Goal: Information Seeking & Learning: Check status

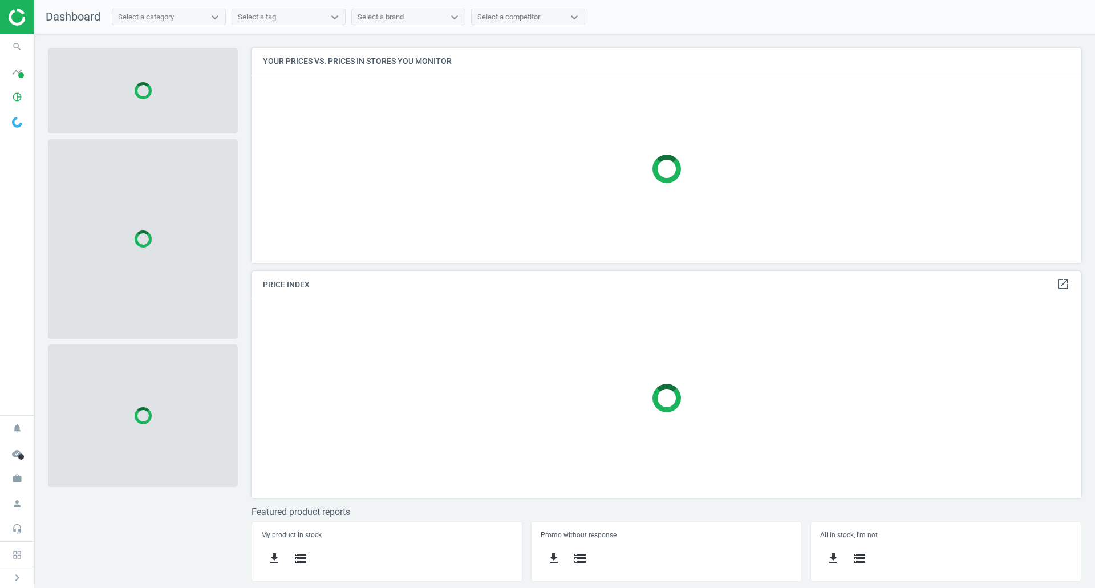
scroll to position [232, 848]
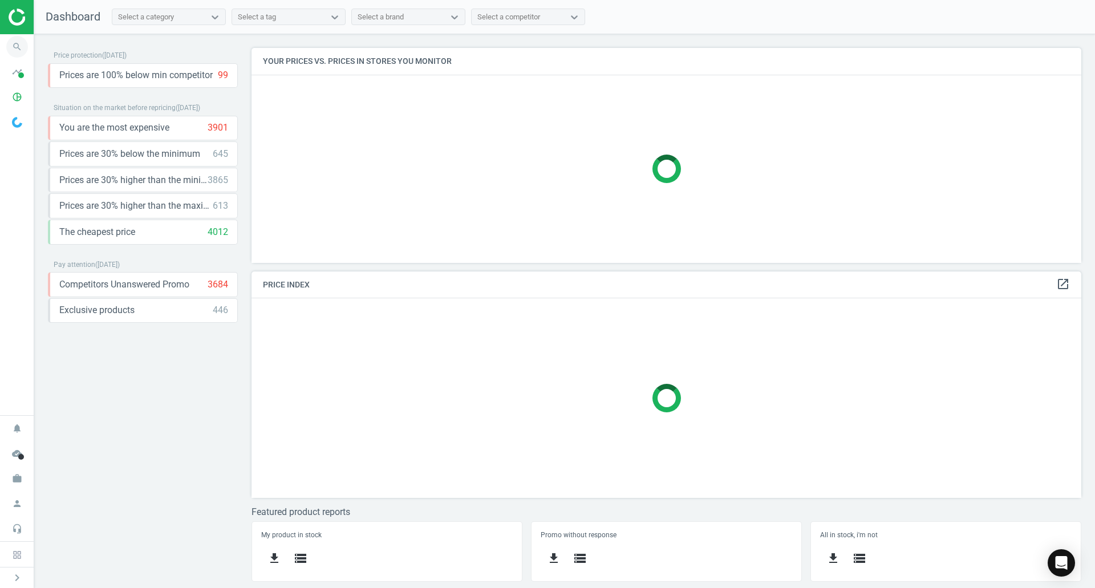
click at [26, 46] on icon "search" at bounding box center [17, 47] width 22 height 22
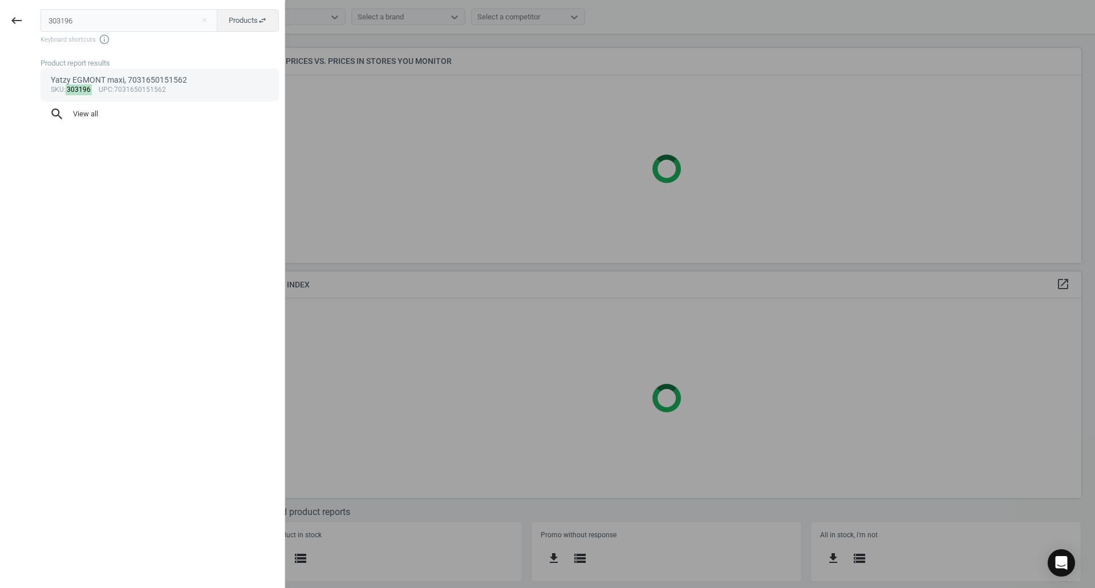
type input "303196"
click at [102, 86] on span "upc" at bounding box center [106, 90] width 14 height 8
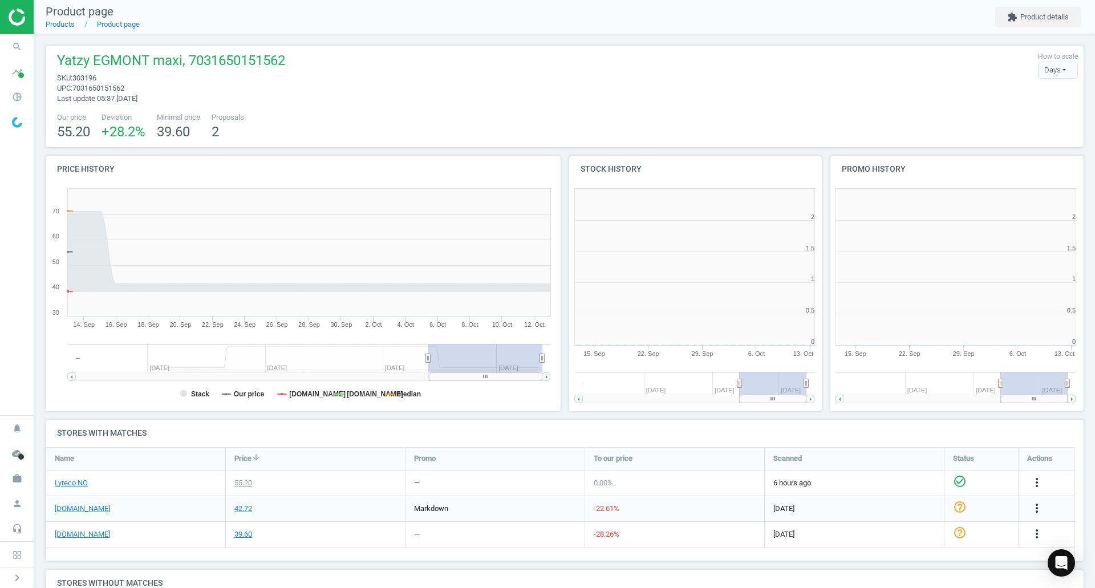
scroll to position [246, 269]
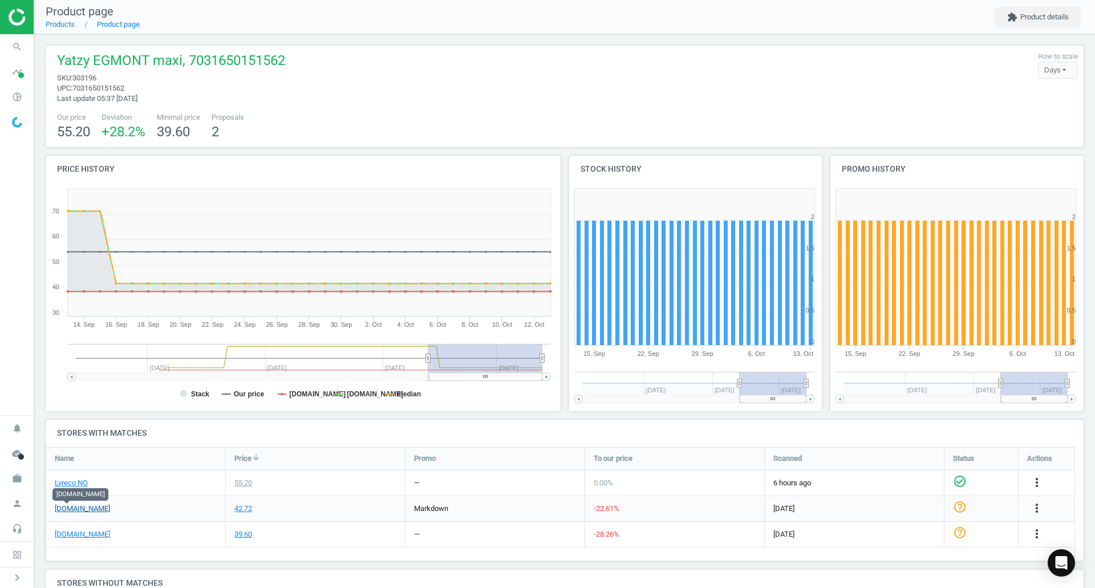
click at [64, 508] on link "[DOMAIN_NAME]" at bounding box center [82, 509] width 55 height 10
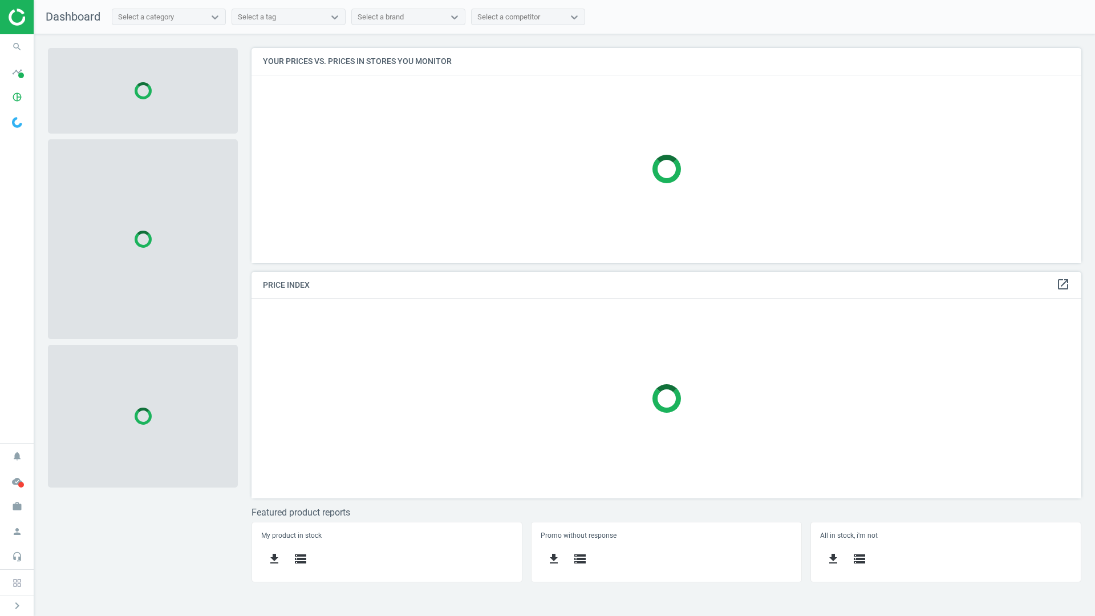
scroll to position [232, 848]
click at [11, 38] on icon "search" at bounding box center [17, 47] width 22 height 22
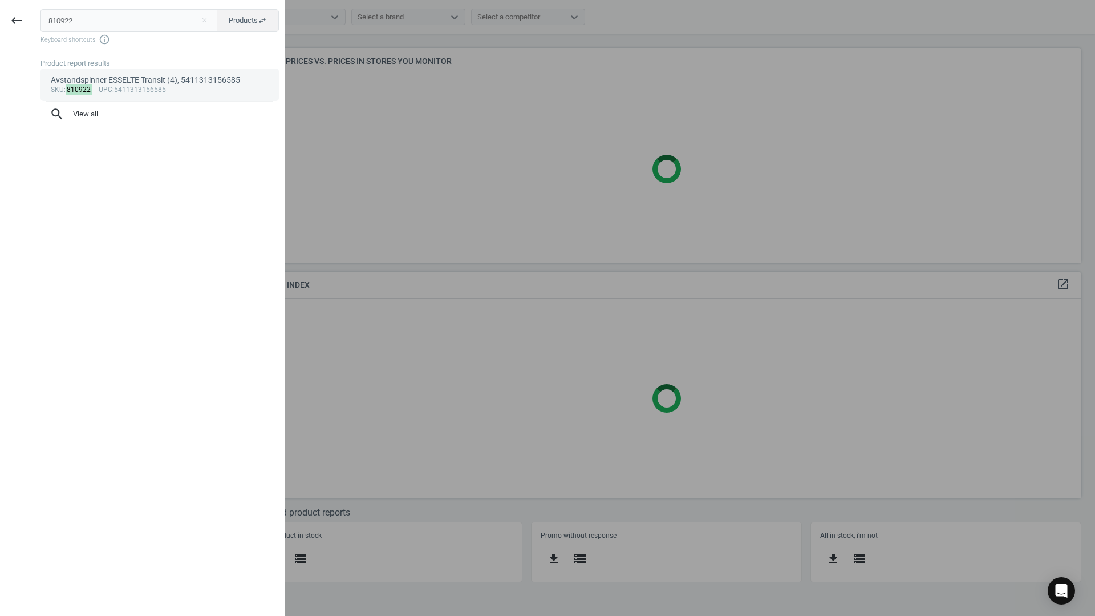
type input "810922"
click at [114, 71] on link "Avstandspinner ESSELTE Transit (4), 5411313156585 sku : 810922 upc :54113131565…" at bounding box center [160, 84] width 238 height 32
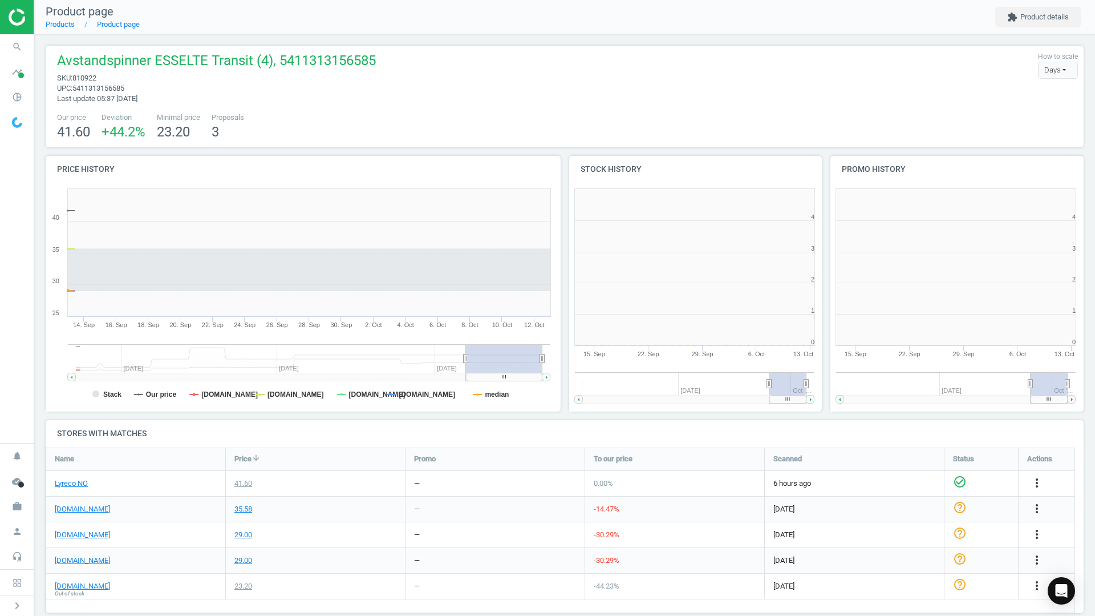
scroll to position [246, 269]
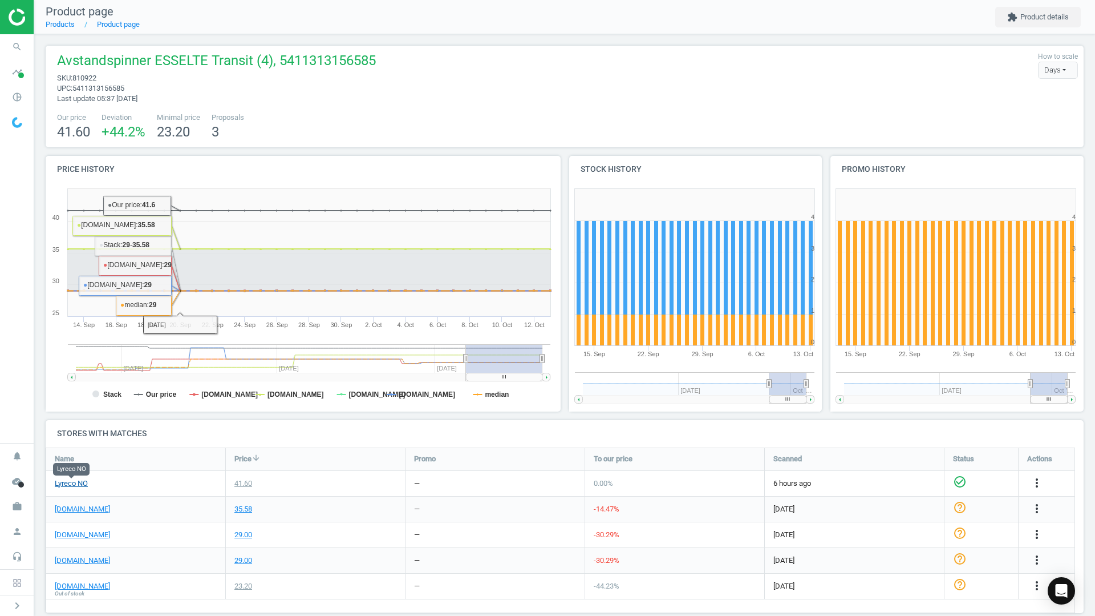
click at [71, 482] on link "Lyreco NO" at bounding box center [71, 483] width 33 height 10
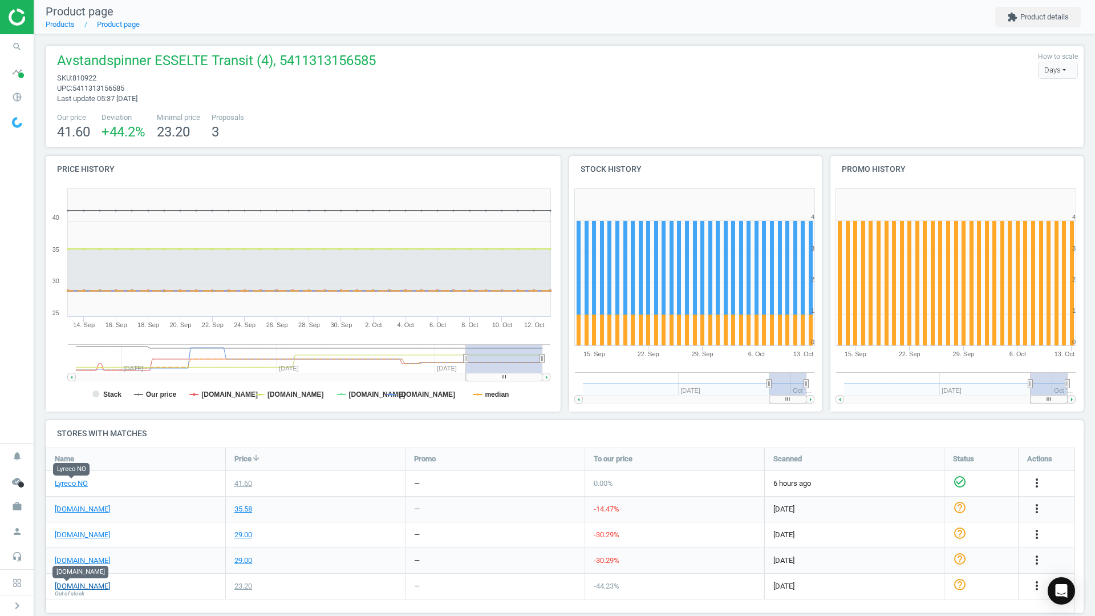
click at [75, 584] on link "[DOMAIN_NAME]" at bounding box center [82, 586] width 55 height 10
click at [16, 41] on icon "search" at bounding box center [17, 47] width 22 height 22
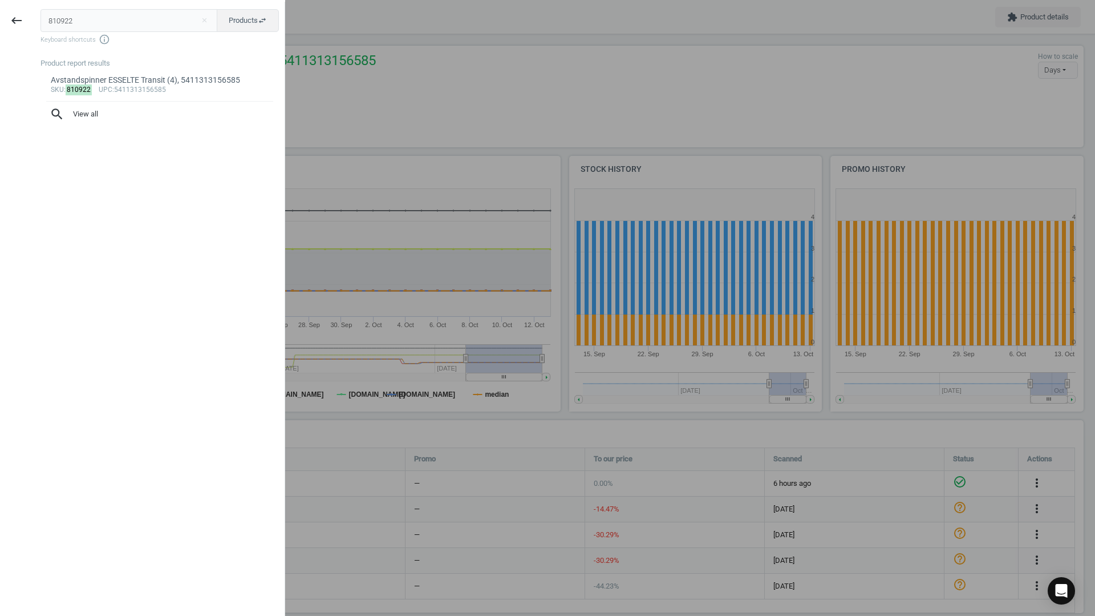
drag, startPoint x: 64, startPoint y: 18, endPoint x: 44, endPoint y: 19, distance: 20.0
click at [44, 19] on input "810922" at bounding box center [129, 20] width 177 height 23
click at [79, 19] on input "810922" at bounding box center [129, 20] width 177 height 23
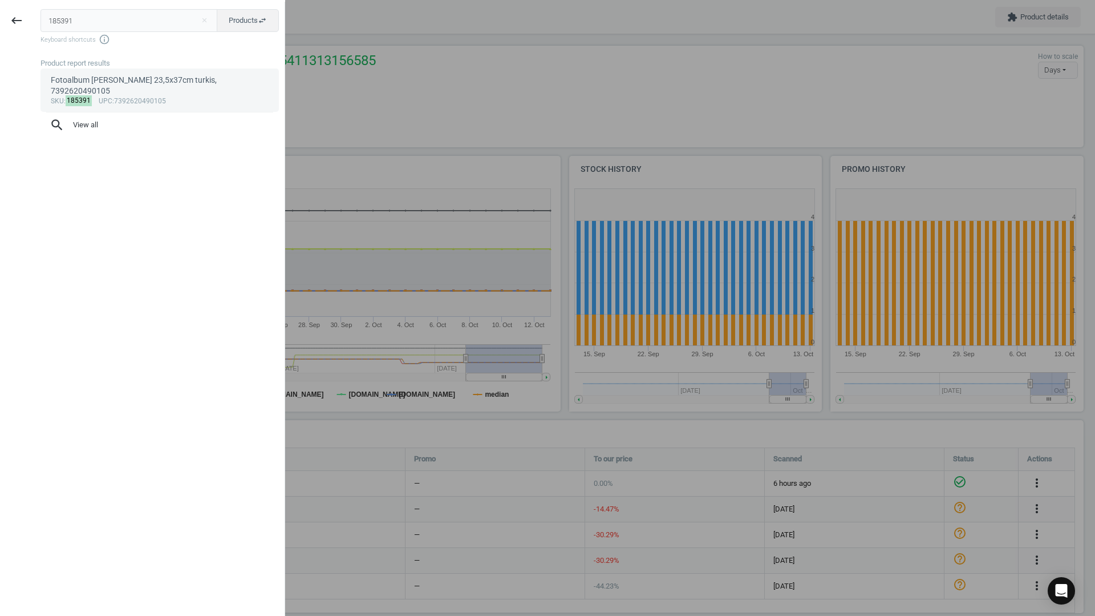
type input "185391"
click at [86, 95] on mark "185391" at bounding box center [79, 100] width 27 height 11
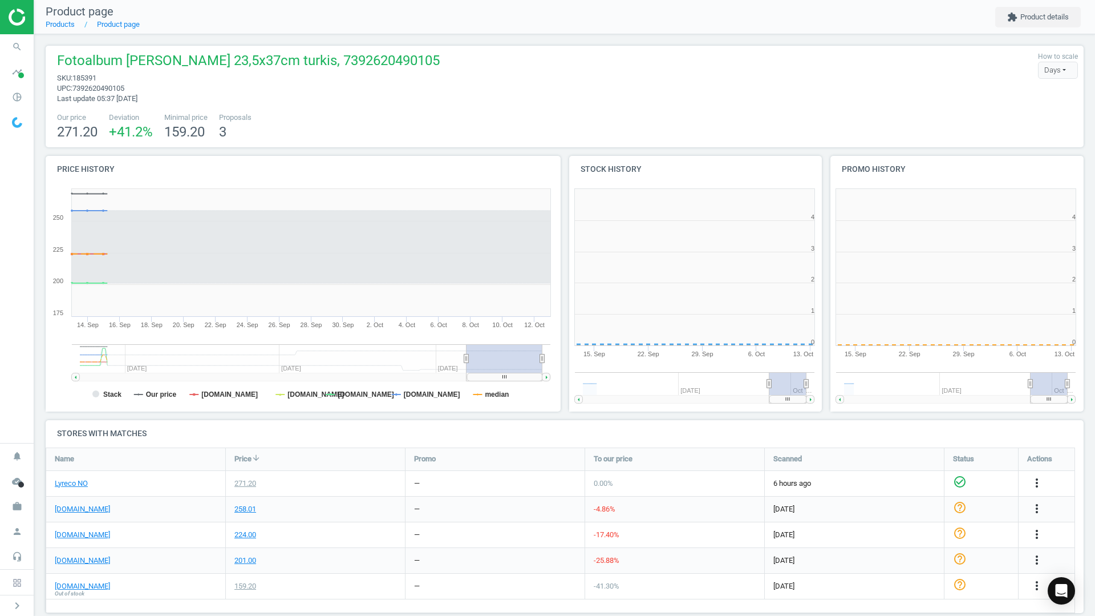
scroll to position [246, 269]
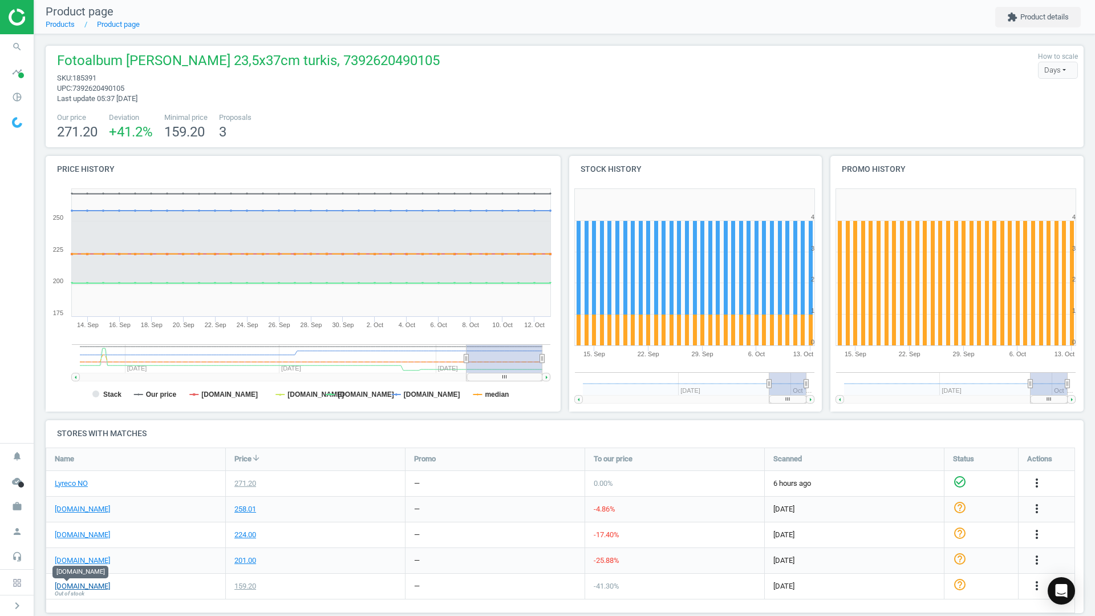
click at [60, 582] on link "[DOMAIN_NAME]" at bounding box center [82, 586] width 55 height 10
click at [27, 47] on icon "search" at bounding box center [17, 47] width 22 height 22
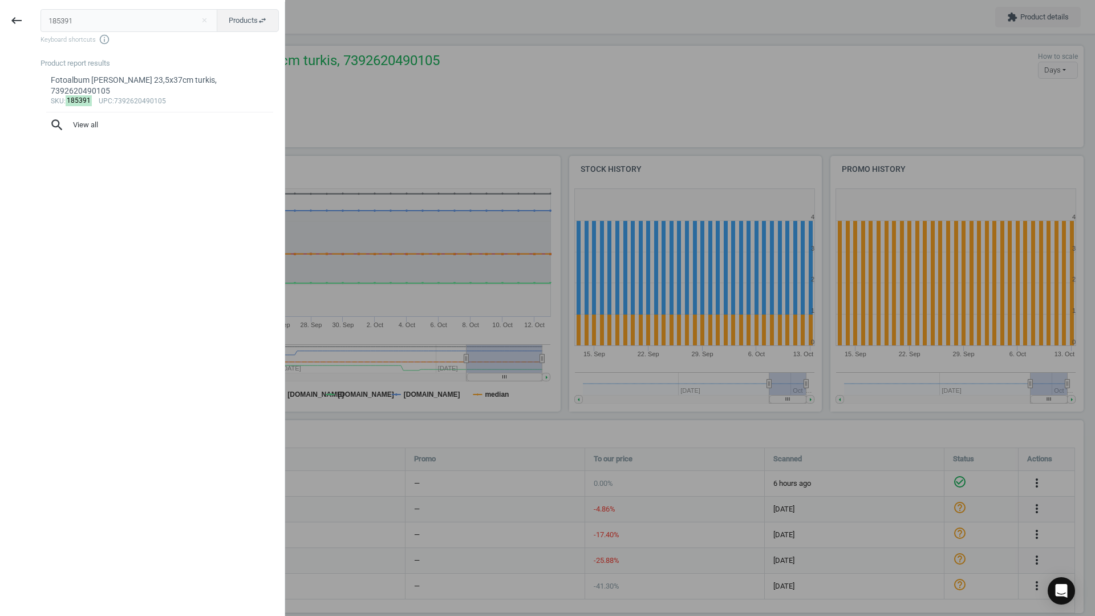
click at [87, 17] on input "185391" at bounding box center [129, 20] width 177 height 23
type input "131098"
click at [74, 81] on div "Kulepenn PILOT BPS-GP M rød, 4902505142802" at bounding box center [160, 80] width 218 height 11
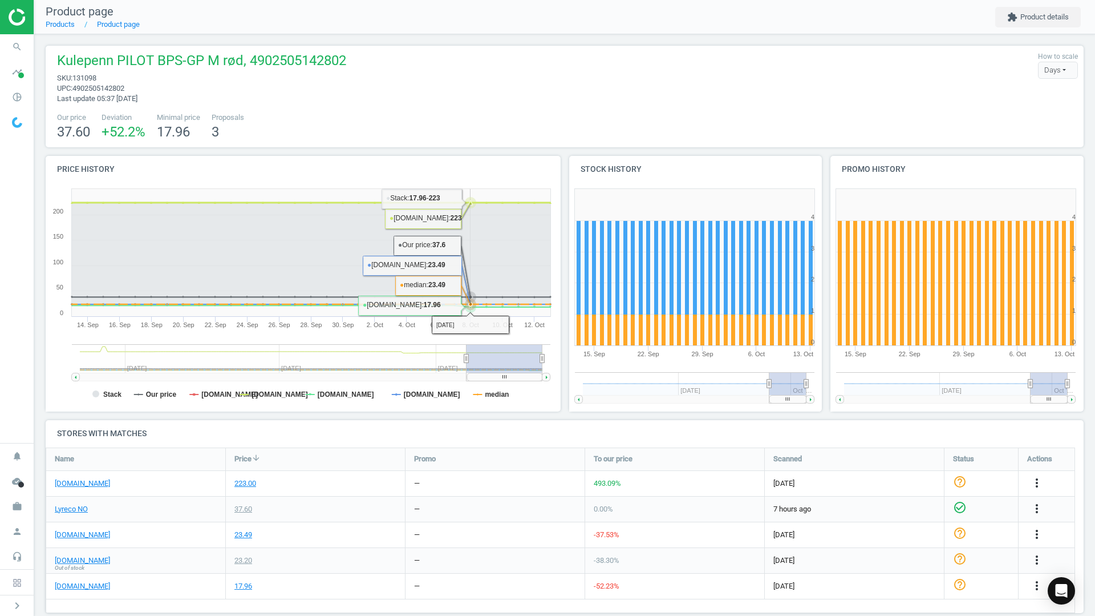
scroll to position [266, 0]
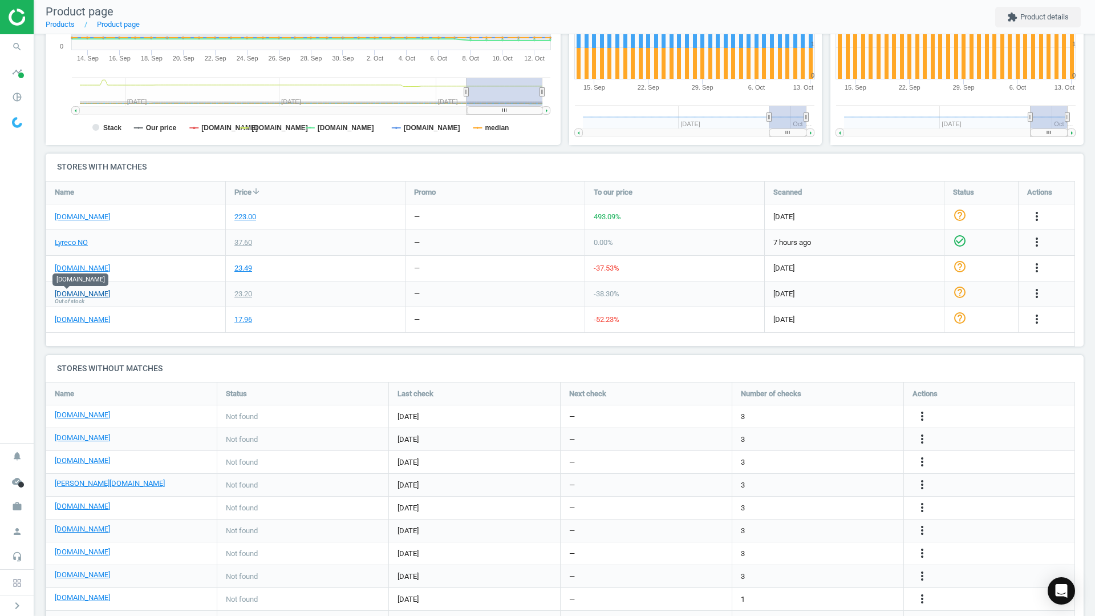
click at [62, 294] on link "[DOMAIN_NAME]" at bounding box center [82, 294] width 55 height 10
click at [20, 48] on icon "search" at bounding box center [17, 47] width 22 height 22
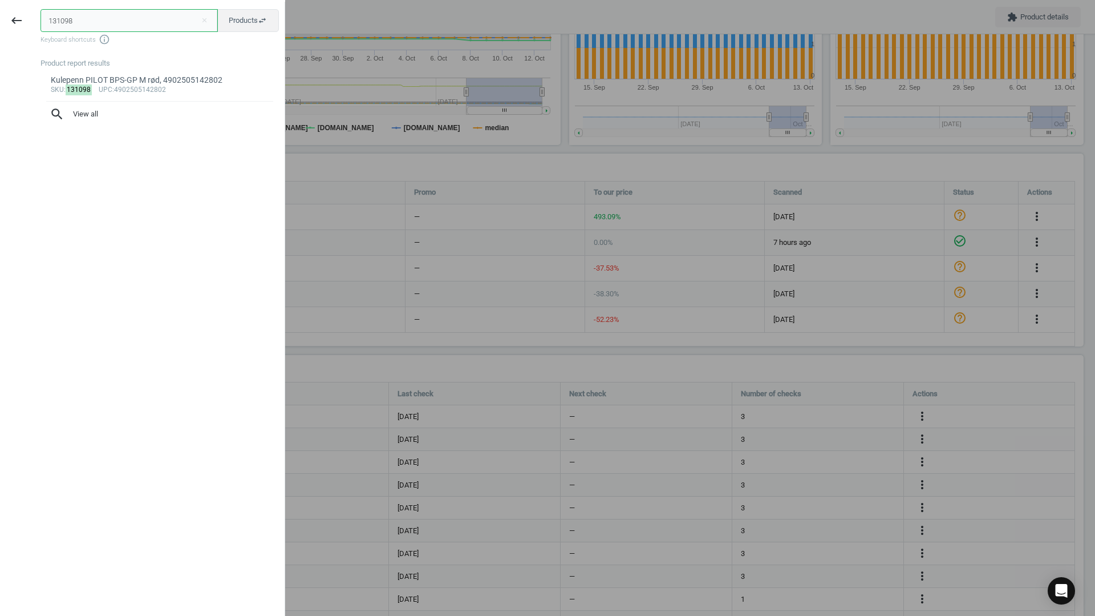
click at [104, 22] on input "131098" at bounding box center [129, 20] width 177 height 23
paste input "770682"
type input "770682"
click at [100, 75] on div "Smalordner ESSELTE No1 A4 50mm sk. blå, 4049793006123" at bounding box center [160, 80] width 218 height 11
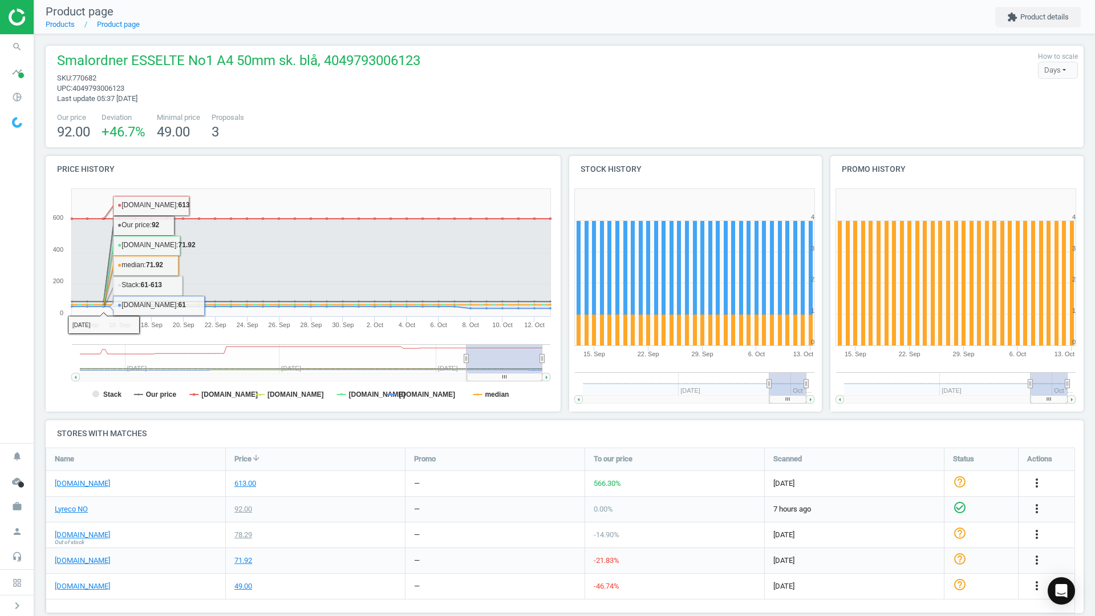
click at [284, 171] on h4 "Price history" at bounding box center [303, 169] width 515 height 27
